Goal: Task Accomplishment & Management: Complete application form

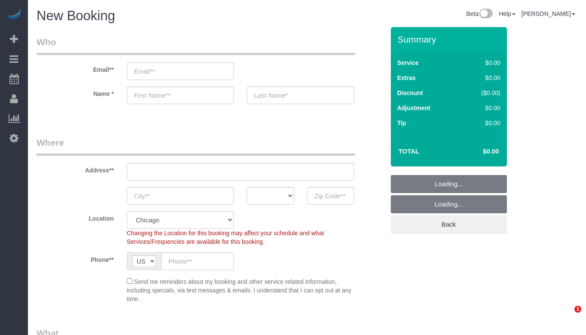
select select "512"
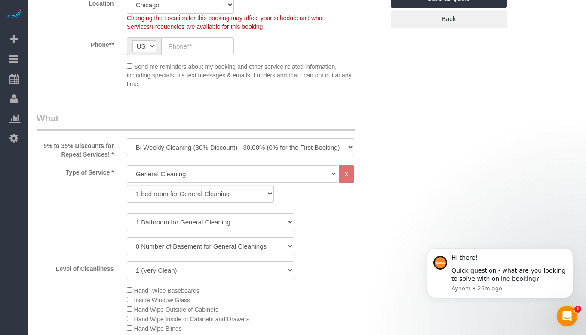
scroll to position [258, 0]
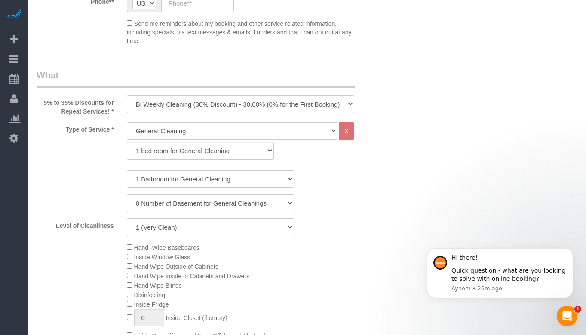
click at [236, 131] on select "General Cleaning Deep Cleaning Move-in / Move-out Cleaning COUNTS Cleaning" at bounding box center [232, 131] width 211 height 18
click at [240, 104] on select "One Time Cleaning Weekly Cleaning (35% Discount) - 35.00% (0% for the First Boo…" at bounding box center [240, 104] width 227 height 18
select select "object:925"
click at [127, 95] on select "One Time Cleaning Weekly Cleaning (35% Discount) - 35.00% (0% for the First Boo…" at bounding box center [240, 104] width 227 height 18
click at [248, 126] on select "General Cleaning Deep Cleaning Move-in / Move-out Cleaning COUNTS Cleaning" at bounding box center [232, 131] width 211 height 18
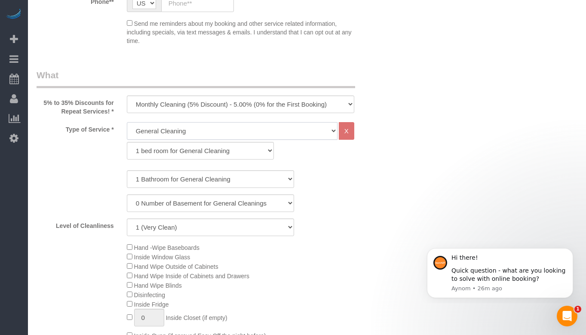
click at [248, 126] on select "General Cleaning Deep Cleaning Move-in / Move-out Cleaning COUNTS Cleaning" at bounding box center [232, 131] width 211 height 18
click at [233, 150] on select "1 bed room for General Cleaning 2 bed room for General Cleaning 3 bed room for …" at bounding box center [200, 151] width 147 height 18
select select "287"
click at [127, 142] on select "1 bed room for General Cleaning 2 bed room for General Cleaning 3 bed room for …" at bounding box center [200, 151] width 147 height 18
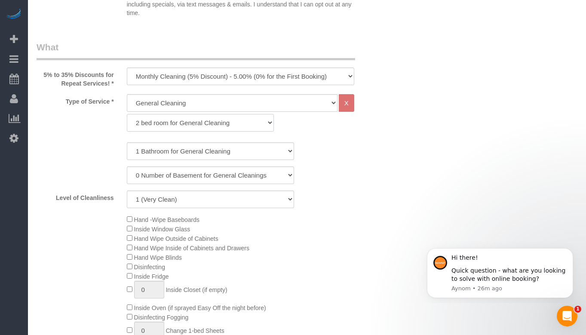
scroll to position [301, 0]
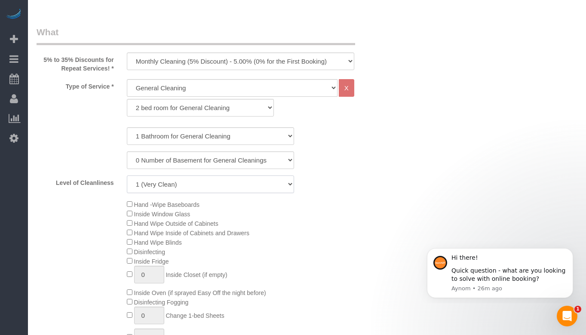
click at [250, 184] on select "1 (Very Clean) 2 3 4 5 (Average Condition) 6 7 8 9 10 (Extremely Dirty)" at bounding box center [210, 184] width 167 height 18
select select "7"
click at [127, 175] on select "1 (Very Clean) 2 3 4 5 (Average Condition) 6 7 8 9 10 (Extremely Dirty)" at bounding box center [210, 184] width 167 height 18
click at [390, 153] on div "0 Number of Basement for General Cleanings 1 Number of Basement for General Cle…" at bounding box center [210, 160] width 360 height 18
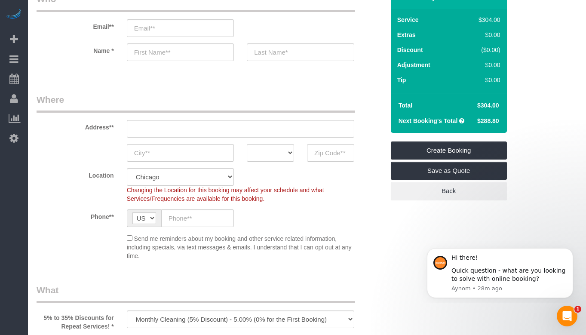
scroll to position [0, 0]
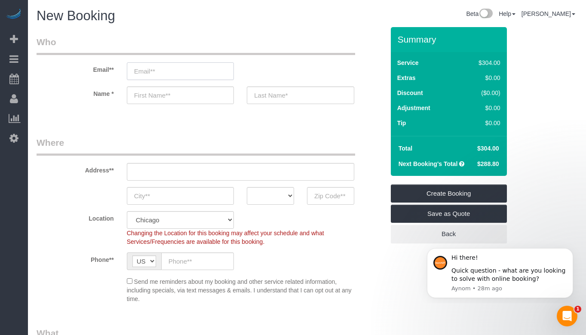
click at [173, 71] on input "email" at bounding box center [180, 71] width 107 height 18
click at [134, 75] on input "email" at bounding box center [180, 71] width 107 height 18
paste input "[EMAIL_ADDRESS][DOMAIN_NAME]"
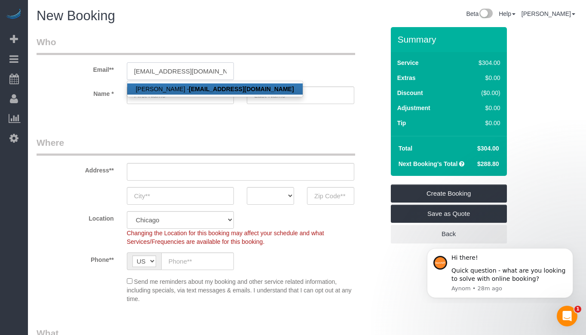
type input "[EMAIL_ADDRESS][DOMAIN_NAME]"
click at [228, 89] on strong "[EMAIL_ADDRESS][DOMAIN_NAME]" at bounding box center [241, 88] width 105 height 7
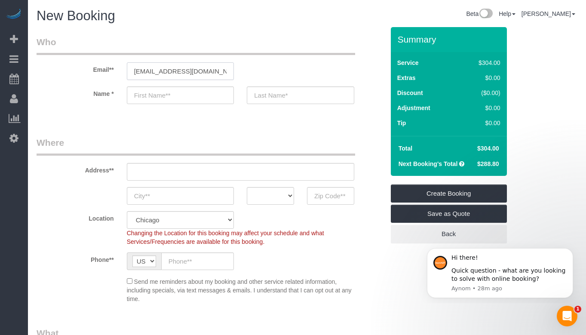
type input "[PERSON_NAME]"
type input "[PHONE_NUMBER]"
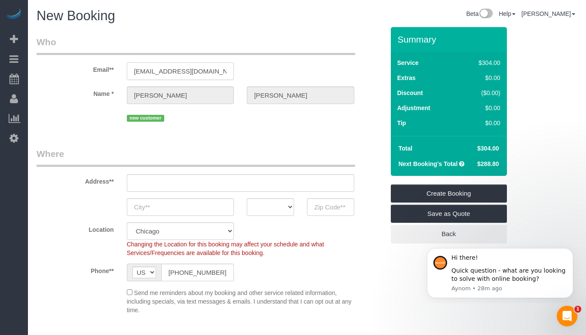
type input "[STREET_ADDRESS][PERSON_NAME] 1"
type input "Evanston"
select select "IL"
type input "60202"
select select "string:fspay-18afa05c-ad2b-4d79-842e-27d1f7d4543c"
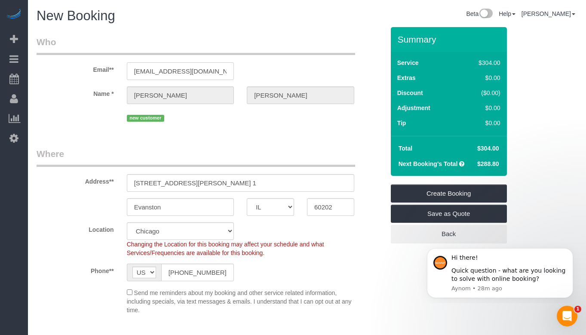
scroll to position [43, 0]
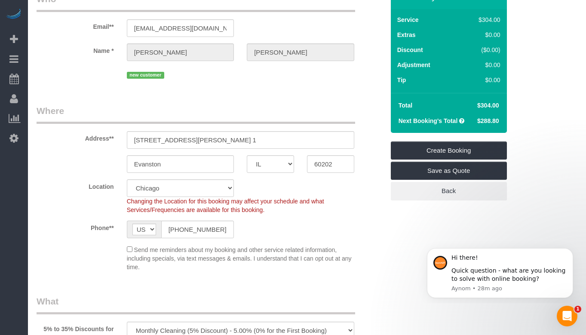
click at [274, 105] on legend "Where" at bounding box center [196, 113] width 318 height 19
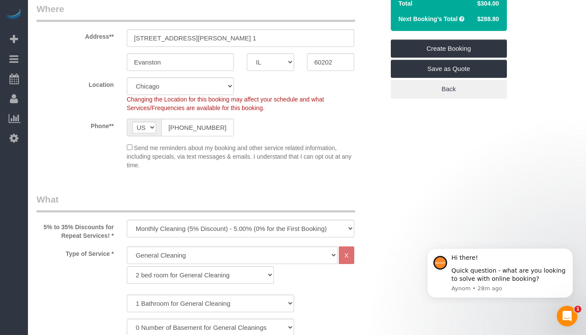
scroll to position [172, 0]
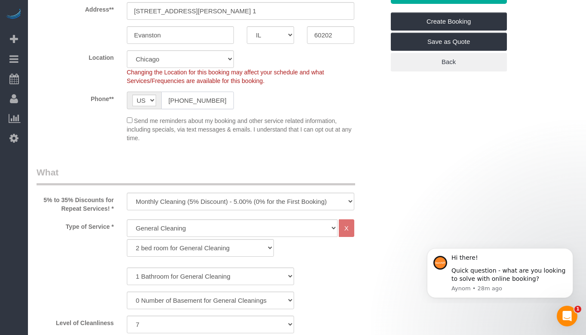
click at [206, 98] on input "[PHONE_NUMBER]" at bounding box center [197, 101] width 73 height 18
click at [206, 103] on input "[PHONE_NUMBER]" at bounding box center [197, 101] width 73 height 18
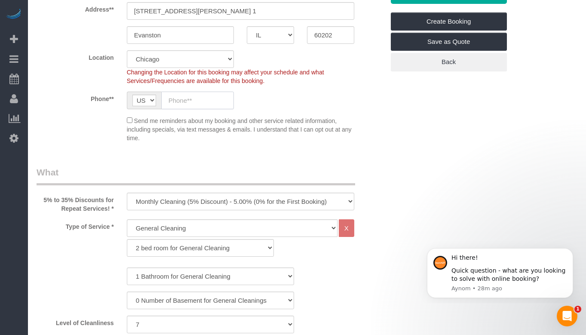
paste input "[PHONE_NUMBER]"
type input "[PHONE_NUMBER]"
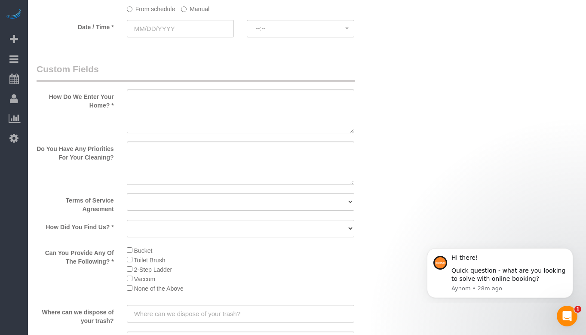
scroll to position [988, 0]
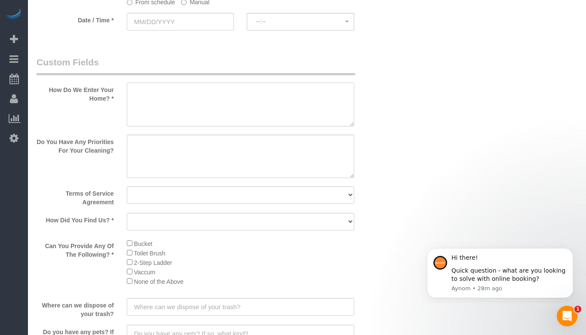
click at [202, 104] on textarea at bounding box center [240, 104] width 227 height 44
type textarea "She'll be there"
click at [220, 150] on textarea at bounding box center [240, 156] width 227 height 44
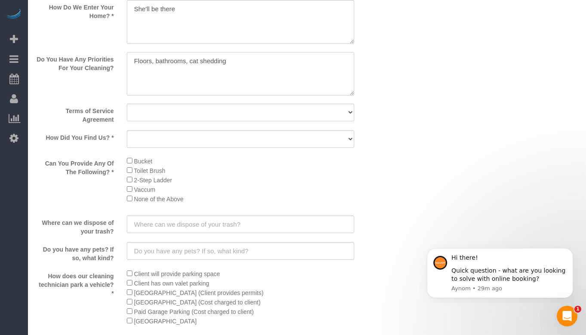
scroll to position [1074, 0]
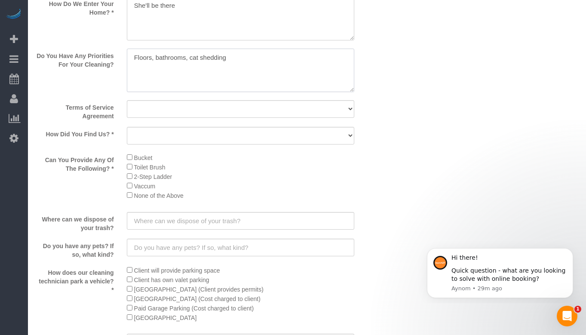
type textarea "Floors, bathrooms, cat shedding"
click at [232, 114] on select "Yes, I agree to the Terms of Service and Privacy Policy. No. I disagree with th…" at bounding box center [240, 109] width 227 height 18
select select "number:1"
click at [127, 100] on select "Yes, I agree to the Terms of Service and Privacy Policy. No. I disagree with th…" at bounding box center [240, 109] width 227 height 18
click at [259, 134] on select "Yelp Google Facebook Pinterest Alternative Social Media SMS Message Email Best …" at bounding box center [240, 136] width 227 height 18
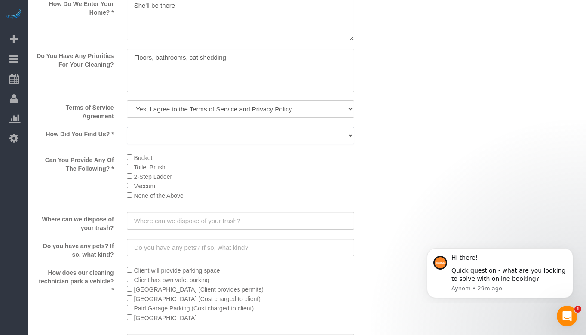
select select "number:66"
click at [127, 127] on select "Yelp Google Facebook Pinterest Alternative Social Media SMS Message Email Best …" at bounding box center [240, 136] width 227 height 18
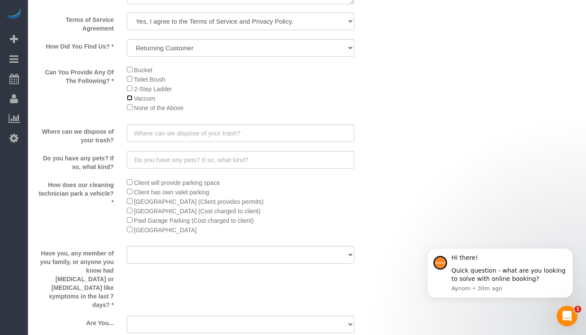
scroll to position [1203, 0]
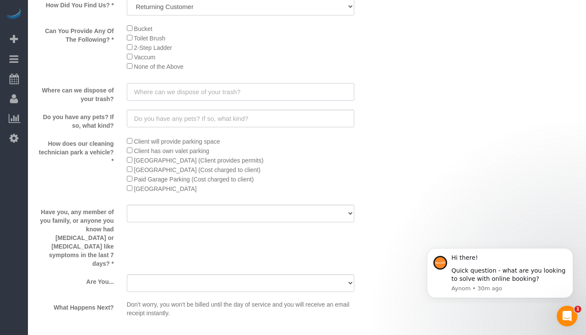
click at [232, 93] on input "text" at bounding box center [240, 92] width 227 height 18
type input "At the alley"
click at [259, 113] on input "text" at bounding box center [240, 119] width 227 height 18
type input "2 cats"
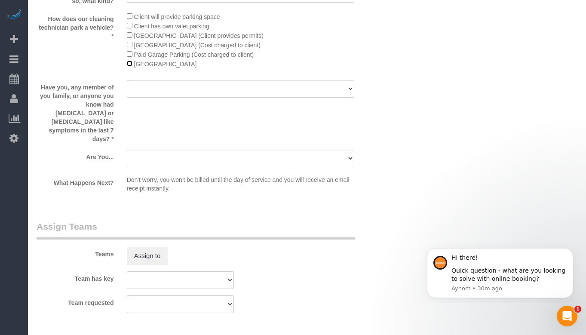
scroll to position [1332, 0]
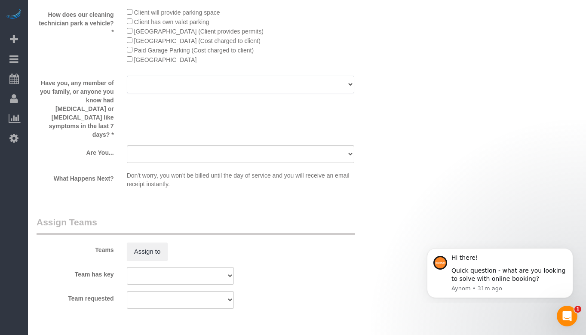
click at [248, 86] on select "Yes No" at bounding box center [240, 85] width 227 height 18
select select "number:139"
click at [127, 76] on select "Yes No" at bounding box center [240, 85] width 227 height 18
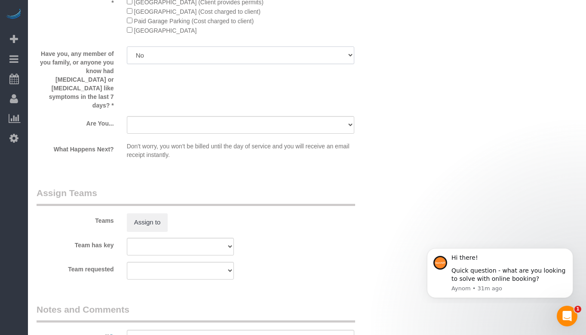
scroll to position [1418, 0]
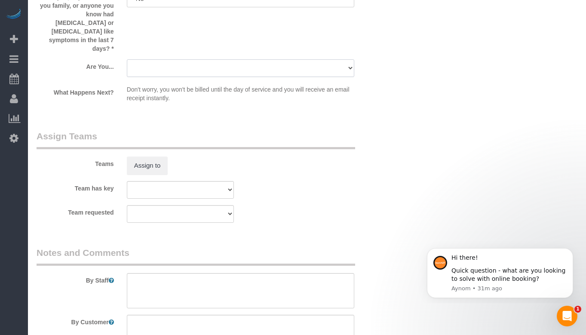
click at [229, 59] on select "A parent with kids living at home. A parent with kids out of home. A person loo…" at bounding box center [240, 68] width 227 height 18
click at [299, 59] on select "A parent with kids living at home. A parent with kids out of home. A person loo…" at bounding box center [240, 68] width 227 height 18
select select "number:106"
click at [127, 59] on select "A parent with kids living at home. A parent with kids out of home. A person loo…" at bounding box center [240, 68] width 227 height 18
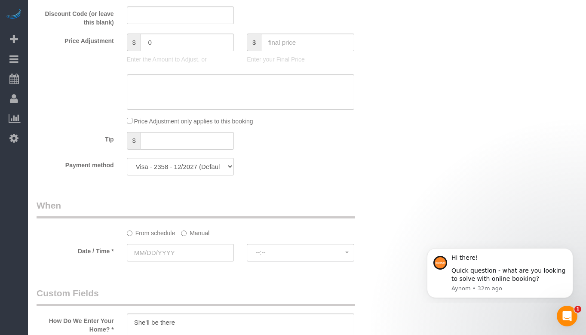
scroll to position [757, 0]
click at [220, 168] on select "Visa - 2358 - 12/2027 Visa - 2358 - 12/2027 (Default) Add Credit Card ─────────…" at bounding box center [180, 167] width 107 height 18
select select "string:fspay"
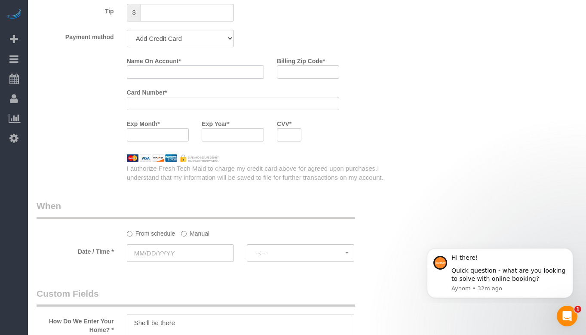
click at [170, 68] on input "Name On Account *" at bounding box center [195, 71] width 137 height 13
click at [200, 38] on select "Visa - 2358 - 12/2027 Visa - 2358 - 12/2027 (Default) Add Credit Card ─────────…" at bounding box center [180, 39] width 107 height 18
click at [200, 37] on select "Visa - 2358 - 12/2027 Visa - 2358 - 12/2027 (Default) Add Credit Card ─────────…" at bounding box center [180, 39] width 107 height 18
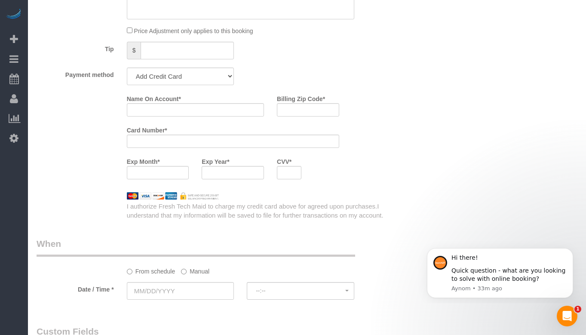
scroll to position [800, 0]
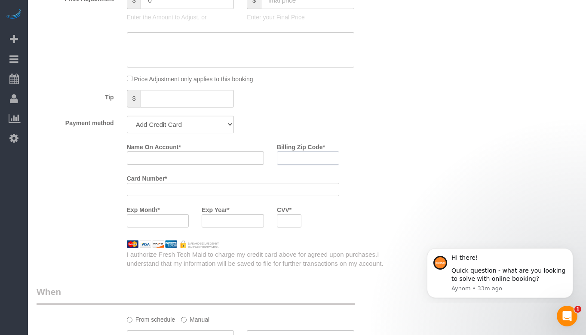
click at [326, 156] on input "Billing Zip Code *" at bounding box center [308, 157] width 62 height 13
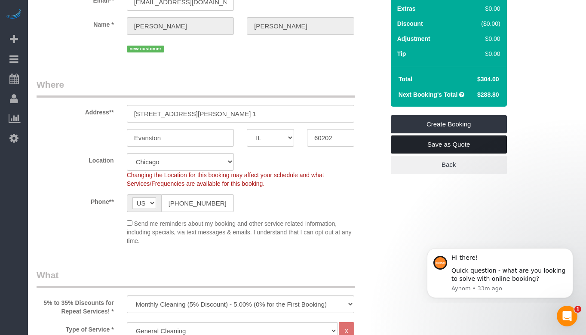
scroll to position [26, 0]
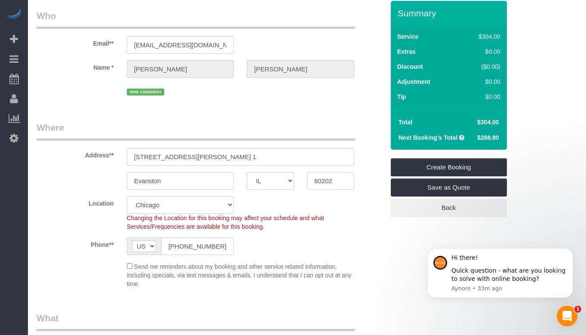
click at [345, 179] on input "60202" at bounding box center [330, 181] width 47 height 18
click at [372, 236] on sui-booking-location "Location [GEOGRAPHIC_DATA] [GEOGRAPHIC_DATA] Skokie Northwest Western Changing …" at bounding box center [211, 242] width 348 height 92
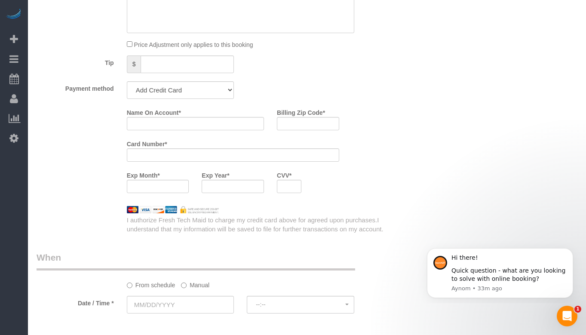
scroll to position [885, 0]
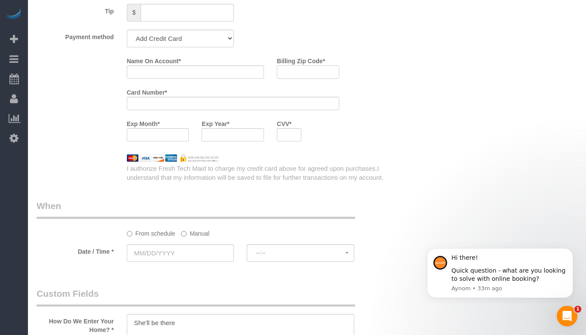
click at [315, 72] on input "Billing Zip Code *" at bounding box center [308, 71] width 62 height 13
paste input "60202"
type input "60202"
click at [568, 72] on div "Who Email** [EMAIL_ADDRESS][DOMAIN_NAME] Name * [PERSON_NAME] new customer Wher…" at bounding box center [307, 97] width 540 height 1911
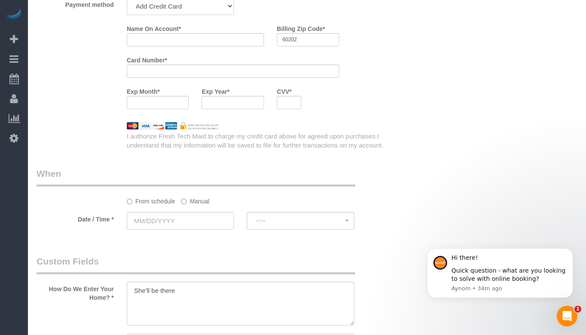
scroll to position [1014, 0]
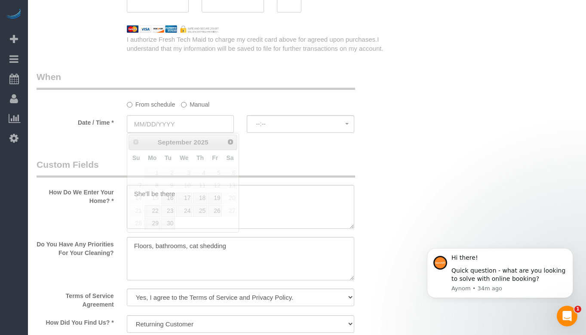
click at [195, 122] on input "text" at bounding box center [180, 124] width 107 height 18
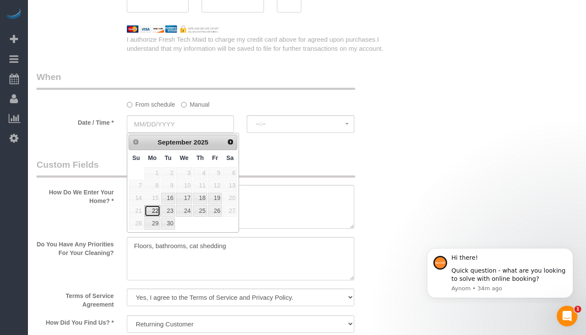
click at [151, 211] on link "22" at bounding box center [152, 211] width 16 height 12
type input "[DATE]"
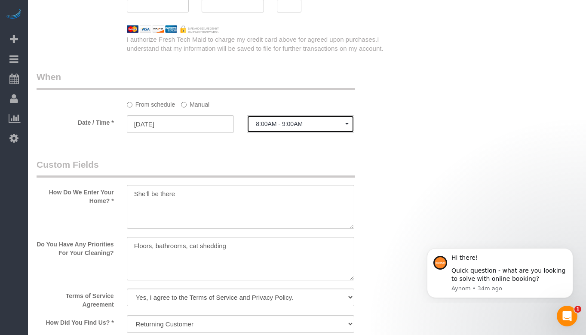
click at [284, 122] on span "8:00AM - 9:00AM" at bounding box center [300, 123] width 89 height 7
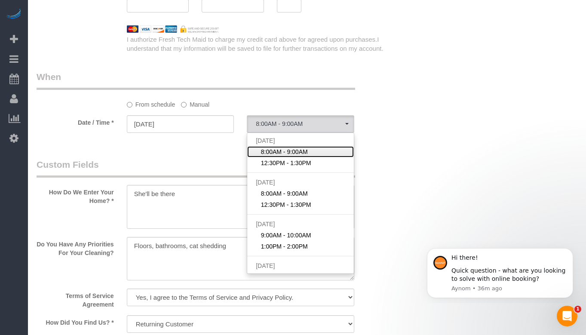
click at [317, 153] on link "8:00AM - 9:00AM" at bounding box center [300, 151] width 107 height 11
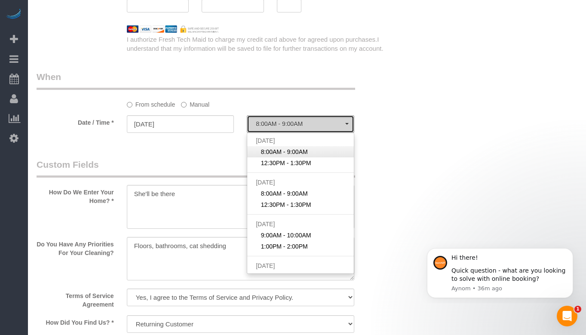
select select "spot1"
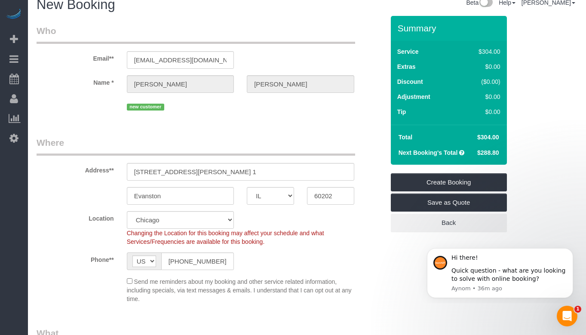
scroll to position [0, 0]
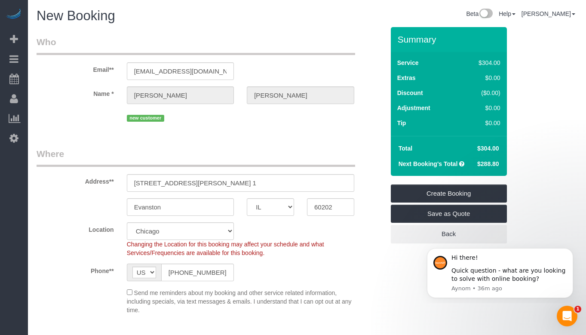
click at [279, 128] on fieldset "Who Email** [EMAIL_ADDRESS][DOMAIN_NAME] Name * [PERSON_NAME] new customer" at bounding box center [211, 83] width 348 height 95
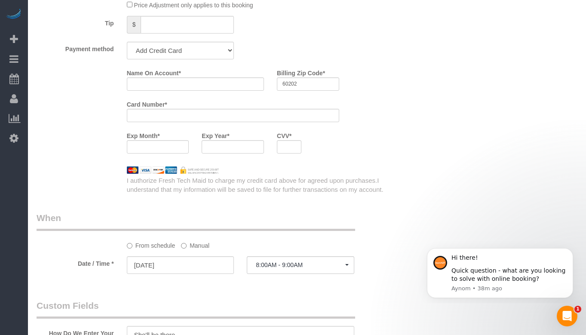
scroll to position [902, 0]
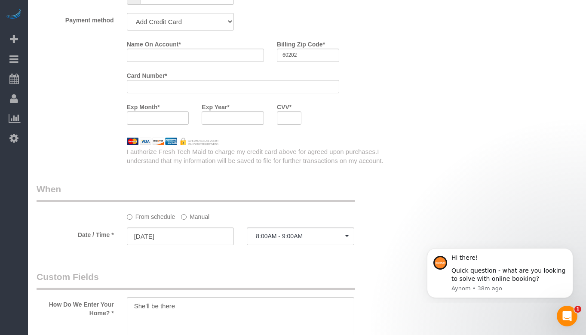
click at [184, 64] on div "Name On Account *" at bounding box center [195, 52] width 150 height 31
click at [205, 55] on input "Name On Account *" at bounding box center [195, 55] width 137 height 13
paste input "[PERSON_NAME]"
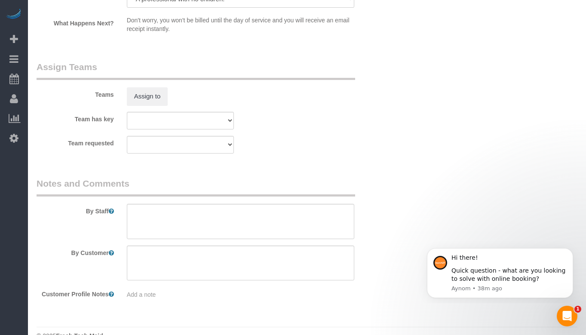
scroll to position [1616, 0]
type input "[PERSON_NAME]"
click at [160, 87] on button "Assign to" at bounding box center [147, 96] width 41 height 18
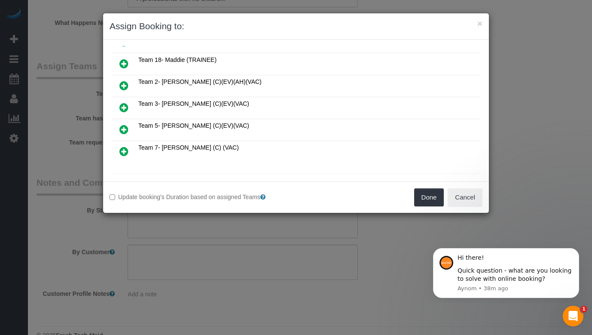
scroll to position [172, 0]
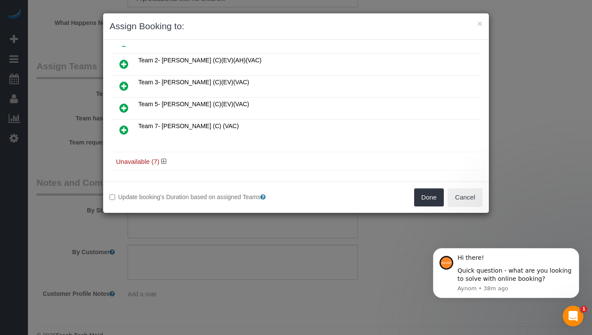
click at [121, 107] on icon at bounding box center [123, 108] width 9 height 10
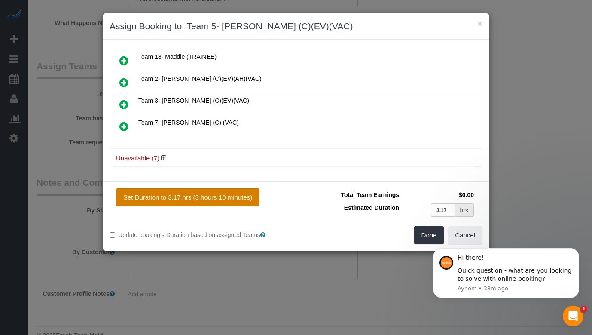
click at [236, 193] on button "Set Duration to 3.17 hrs (3 hours 10 minutes)" at bounding box center [187, 197] width 143 height 18
type input "3.17"
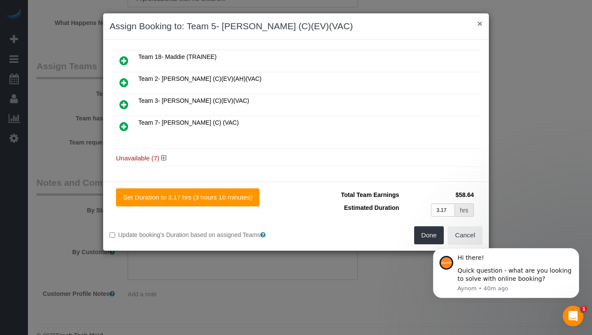
click at [479, 21] on button "×" at bounding box center [479, 23] width 5 height 9
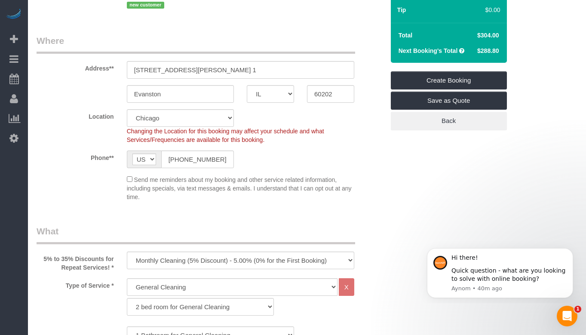
scroll to position [129, 0]
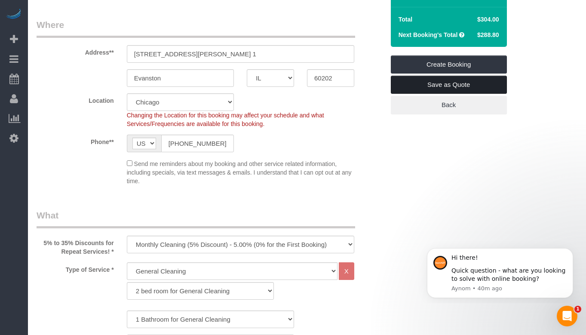
click at [443, 86] on link "Save as Quote" at bounding box center [449, 85] width 116 height 18
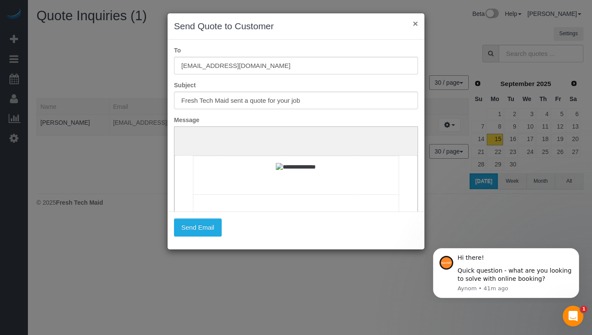
click at [415, 22] on button "×" at bounding box center [415, 23] width 5 height 9
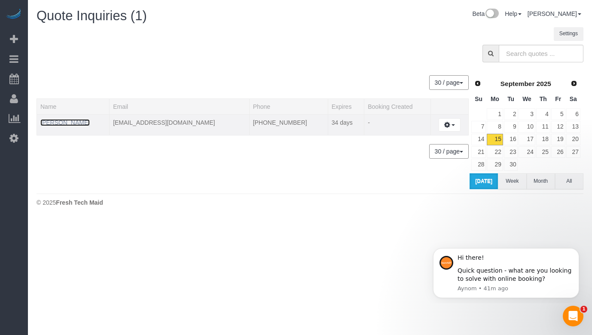
click at [59, 122] on link "[PERSON_NAME]" at bounding box center [64, 122] width 49 height 7
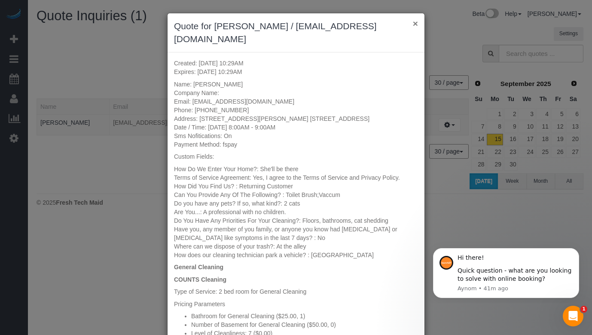
click at [415, 19] on button "×" at bounding box center [415, 23] width 5 height 9
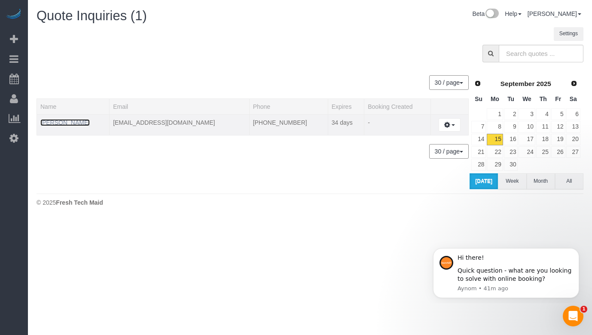
click at [61, 124] on link "[PERSON_NAME]" at bounding box center [64, 122] width 49 height 7
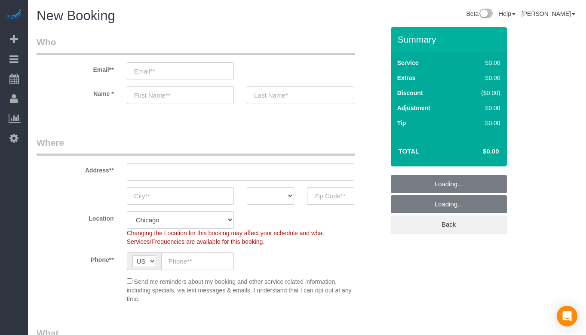
select select "512"
select select "object:1013"
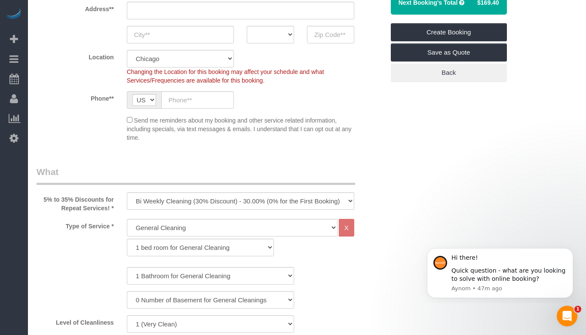
scroll to position [215, 0]
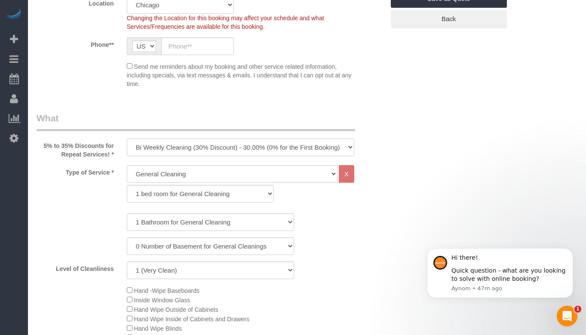
click at [213, 146] on select "One Time Cleaning Weekly Cleaning (35% Discount) - 35.00% (0% for the First Boo…" at bounding box center [240, 147] width 227 height 18
click at [212, 141] on select "One Time Cleaning Weekly Cleaning (35% Discount) - 35.00% (0% for the First Boo…" at bounding box center [240, 147] width 227 height 18
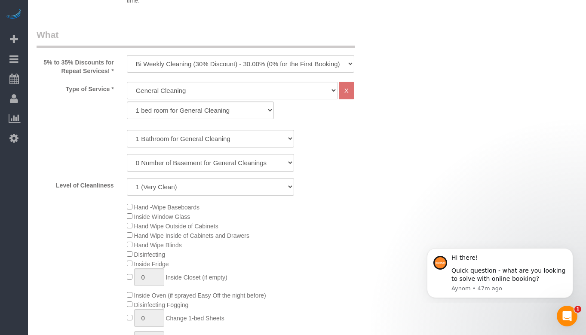
scroll to position [301, 0]
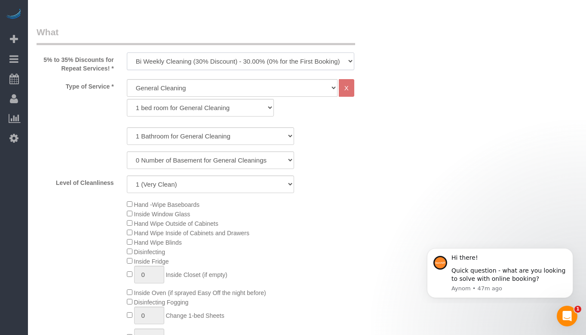
click at [224, 63] on select "One Time Cleaning Weekly Cleaning (35% Discount) - 35.00% (0% for the First Boo…" at bounding box center [240, 61] width 227 height 18
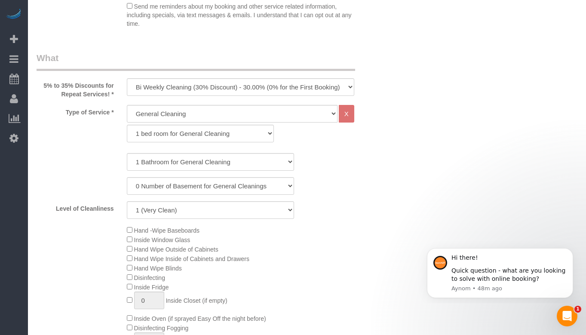
scroll to position [258, 0]
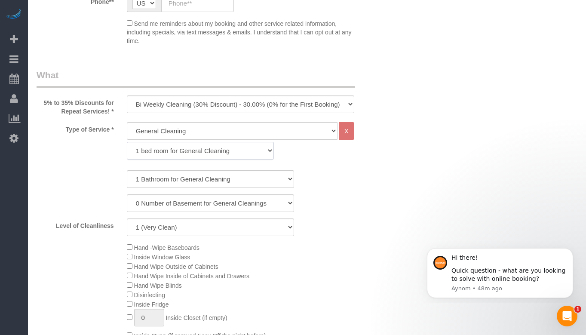
click at [224, 153] on select "1 bed room for General Cleaning 2 bed room for General Cleaning 3 bed room for …" at bounding box center [200, 151] width 147 height 18
select select "287"
click at [127, 142] on select "1 bed room for General Cleaning 2 bed room for General Cleaning 3 bed room for …" at bounding box center [200, 151] width 147 height 18
click at [223, 180] on select "1 Bathroom for General Cleaning 2 Bathroom for General Cleanings 3 Bathroom for…" at bounding box center [210, 179] width 167 height 18
click at [127, 170] on select "1 Bathroom for General Cleaning 2 Bathroom for General Cleanings 3 Bathroom for…" at bounding box center [210, 179] width 167 height 18
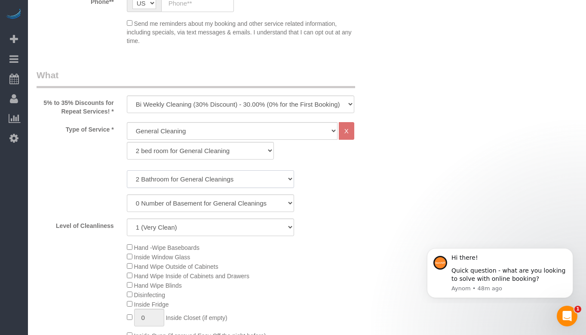
click at [193, 185] on select "1 Bathroom for General Cleaning 2 Bathroom for General Cleanings 3 Bathroom for…" at bounding box center [210, 179] width 167 height 18
click at [127, 170] on select "1 Bathroom for General Cleaning 2 Bathroom for General Cleanings 3 Bathroom for…" at bounding box center [210, 179] width 167 height 18
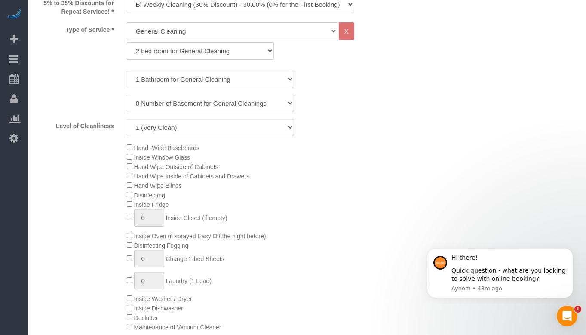
scroll to position [387, 0]
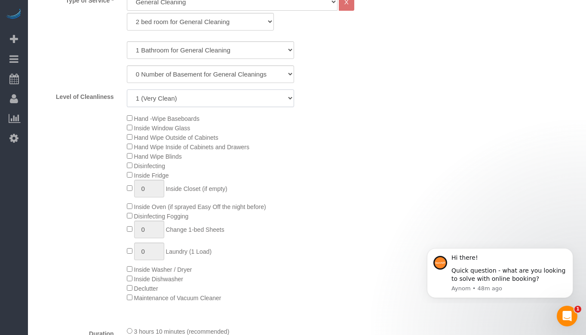
click at [249, 96] on select "1 (Very Clean) 2 3 4 5 (Average Condition) 6 7 8 9 10 (Extremely Dirty)" at bounding box center [210, 98] width 167 height 18
click at [262, 49] on select "1 Bathroom for General Cleaning 2 Bathroom for General Cleanings 3 Bathroom for…" at bounding box center [210, 50] width 167 height 18
select select "2"
click at [127, 41] on select "1 Bathroom for General Cleaning 2 Bathroom for General Cleanings 3 Bathroom for…" at bounding box center [210, 50] width 167 height 18
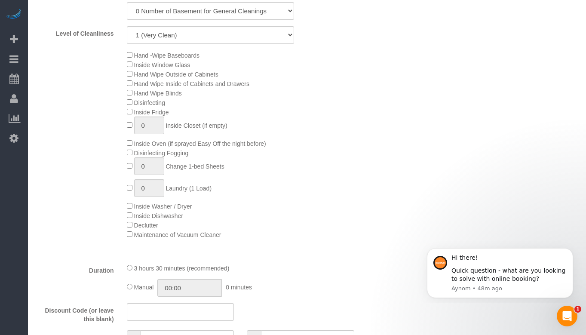
scroll to position [430, 0]
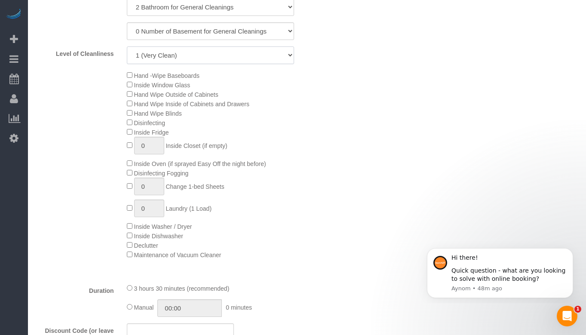
click at [258, 48] on select "1 (Very Clean) 2 3 4 5 (Average Condition) 6 7 8 9 10 (Extremely Dirty)" at bounding box center [210, 55] width 167 height 18
select select "5"
click at [127, 46] on select "1 (Very Clean) 2 3 4 5 (Average Condition) 6 7 8 9 10 (Extremely Dirty)" at bounding box center [210, 55] width 167 height 18
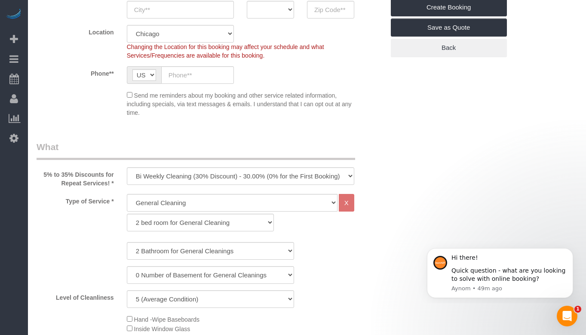
scroll to position [172, 0]
